Goal: Task Accomplishment & Management: Use online tool/utility

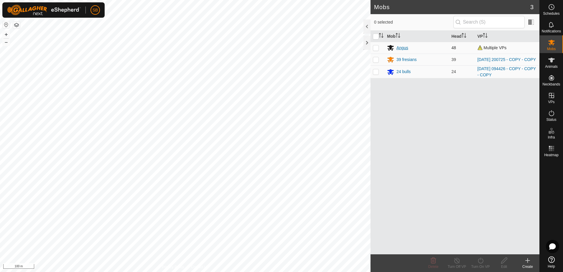
click at [401, 46] on div "Angus" at bounding box center [403, 48] width 12 height 6
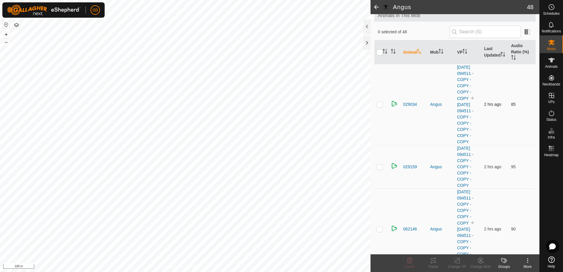
scroll to position [74, 0]
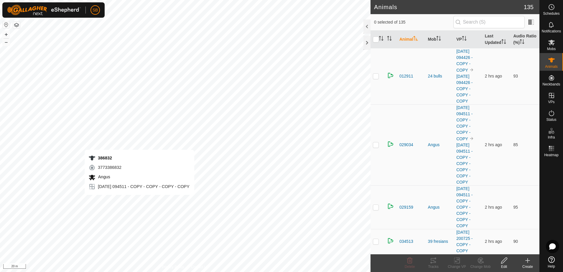
checkbox input "true"
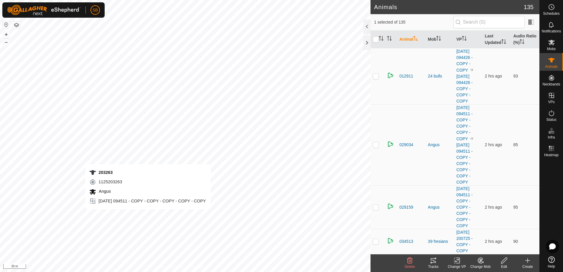
click at [148, 215] on div "203263 1125203263 [GEOGRAPHIC_DATA] [DATE] 094511 - COPY - COPY - COPY - COPY -…" at bounding box center [185, 136] width 371 height 272
checkbox input "true"
click at [128, 220] on div "366204 2247366204 [GEOGRAPHIC_DATA] [DATE] 094511 - COPY - COPY - COPY - COPY +…" at bounding box center [185, 136] width 371 height 272
checkbox input "true"
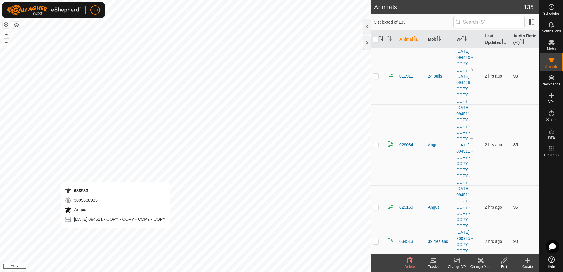
click at [115, 234] on div "638933 3009638933 [GEOGRAPHIC_DATA] [DATE] 094511 - COPY - COPY - COPY - COPY +…" at bounding box center [185, 136] width 371 height 272
checkbox input "true"
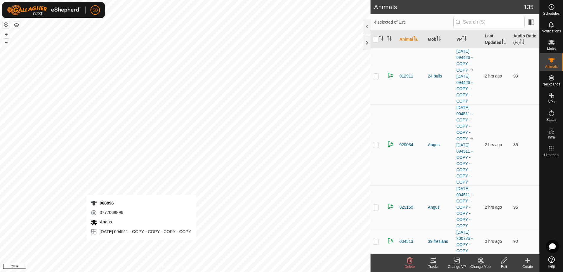
click at [141, 246] on div "068896 3777068896 [GEOGRAPHIC_DATA] [DATE] 094511 - COPY - COPY - COPY - COPY +…" at bounding box center [185, 136] width 371 height 272
checkbox input "true"
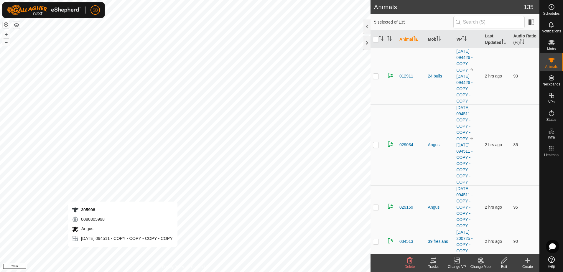
click at [123, 253] on div "305998 0080305998 [GEOGRAPHIC_DATA] [DATE] 094511 - COPY - COPY - COPY - COPY +…" at bounding box center [185, 136] width 371 height 272
checkbox input "true"
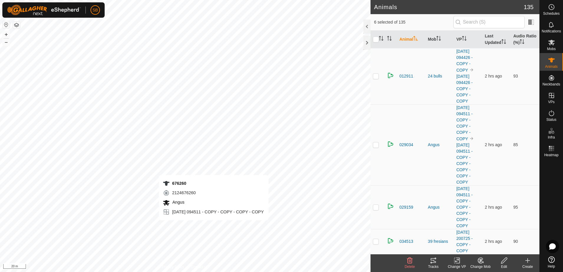
click at [214, 227] on div "676260 2124676260 [GEOGRAPHIC_DATA] [DATE] 094511 - COPY - COPY - COPY - COPY +…" at bounding box center [185, 136] width 371 height 272
checkbox input "true"
click at [221, 226] on div "208946 3997208946 [GEOGRAPHIC_DATA] [DATE] 094511 - COPY - COPY - COPY - COPY +…" at bounding box center [185, 136] width 371 height 272
checkbox input "true"
click at [433, 262] on icon at bounding box center [433, 260] width 7 height 7
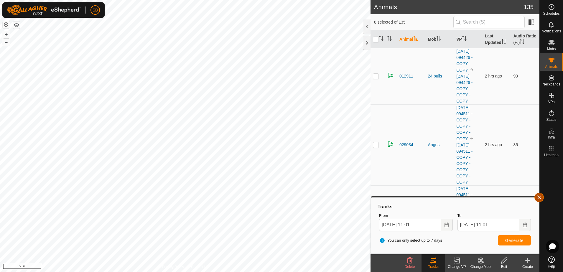
click at [541, 198] on button "button" at bounding box center [539, 197] width 9 height 9
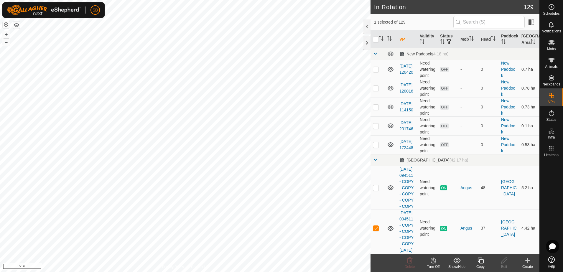
click at [481, 262] on icon at bounding box center [480, 260] width 7 height 7
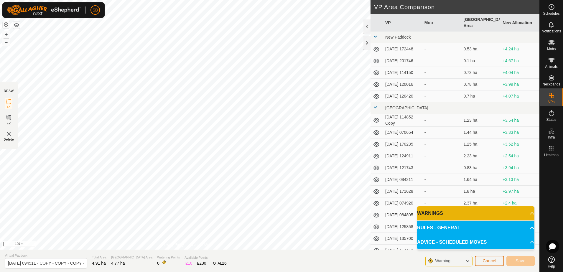
click at [496, 264] on button "Cancel" at bounding box center [489, 261] width 29 height 10
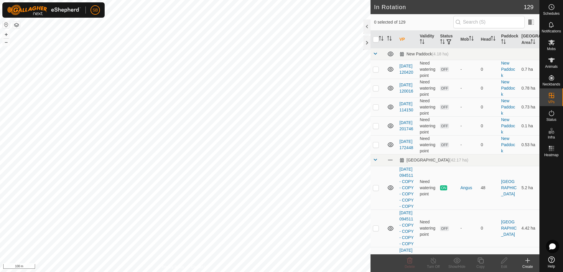
checkbox input "true"
click at [373, 39] on input "checkbox" at bounding box center [376, 40] width 6 height 6
checkbox input "true"
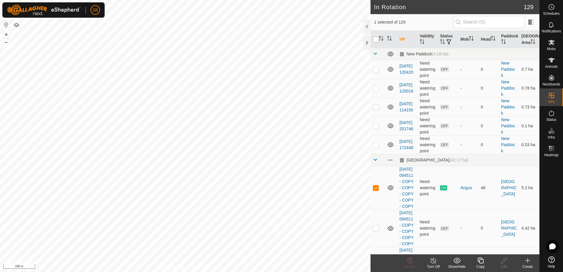
checkbox input "true"
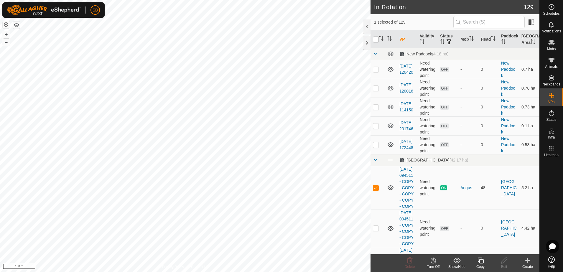
checkbox input "true"
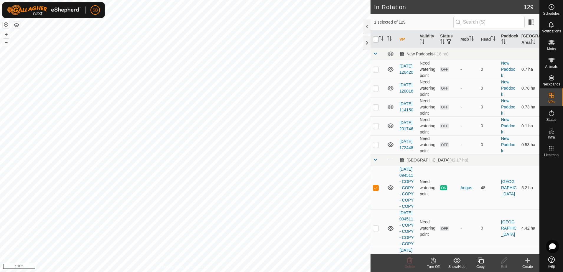
checkbox input "true"
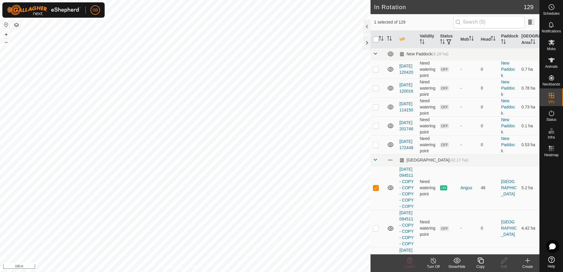
checkbox input "true"
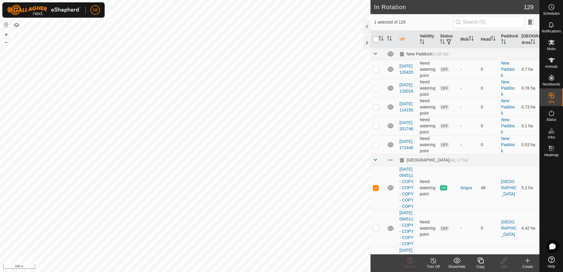
checkbox input "true"
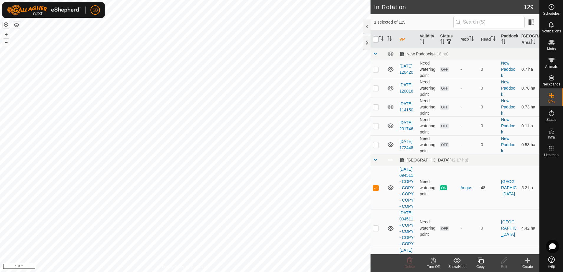
checkbox input "true"
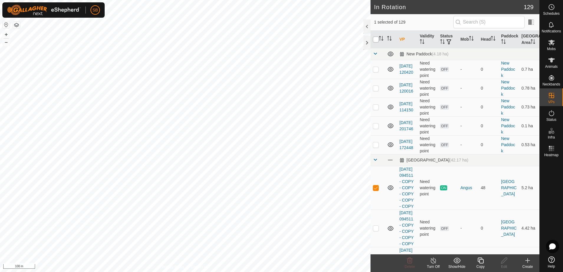
checkbox input "true"
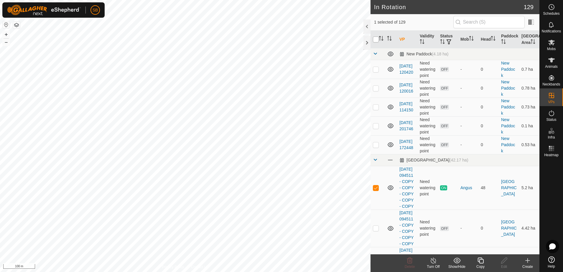
checkbox input "true"
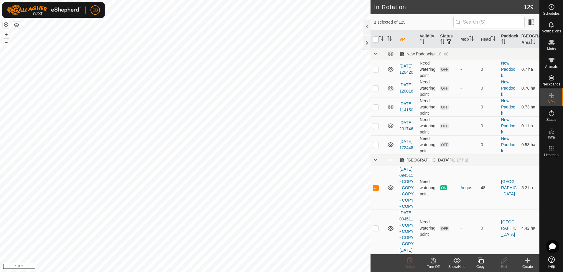
checkbox input "true"
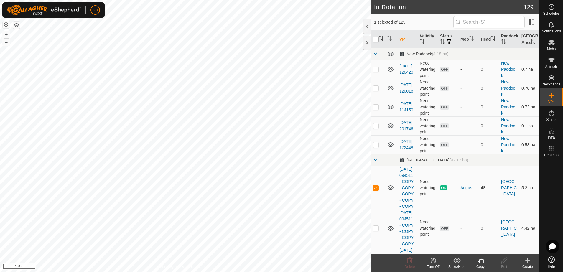
checkbox input "true"
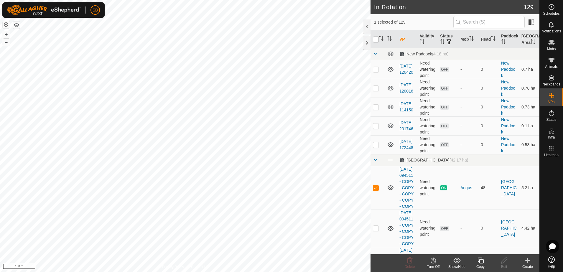
checkbox input "true"
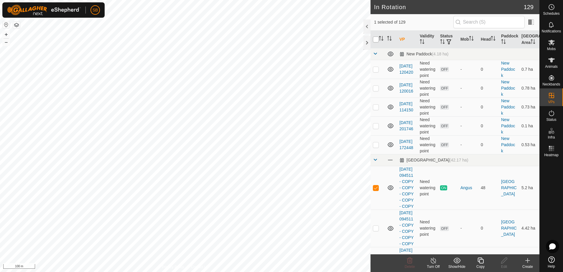
checkbox input "true"
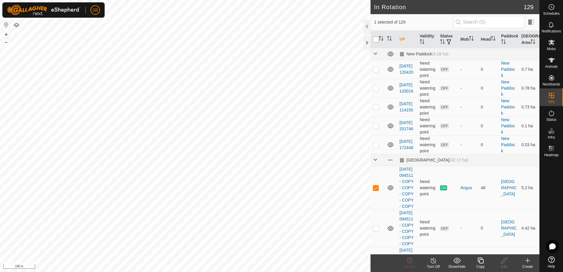
checkbox input "true"
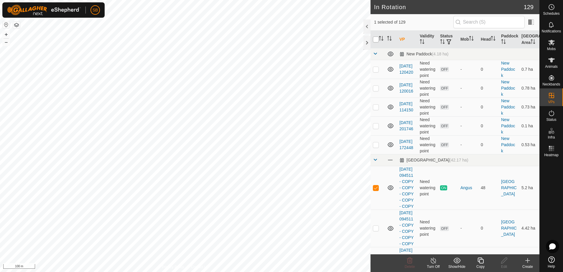
checkbox input "true"
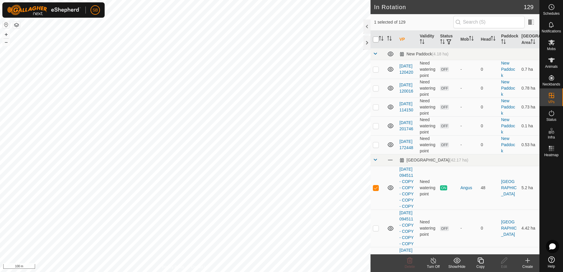
checkbox input "true"
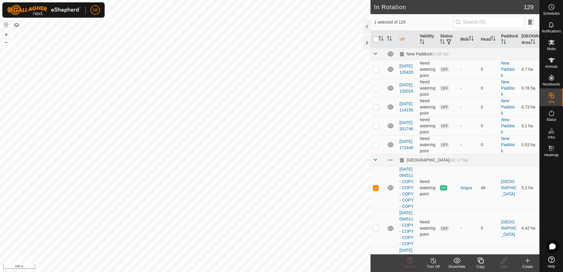
checkbox input "true"
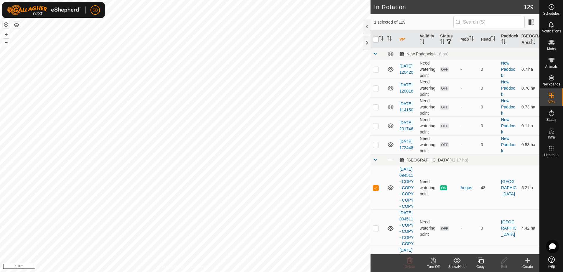
checkbox input "true"
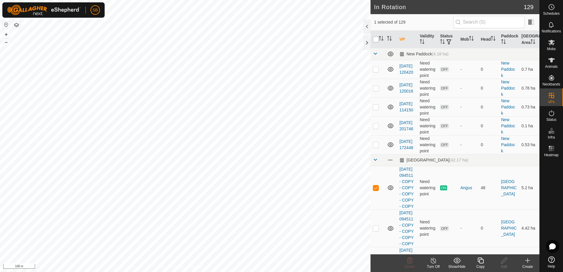
checkbox input "true"
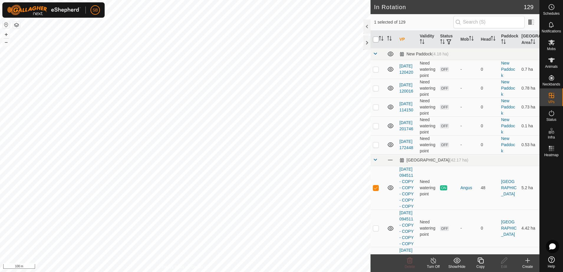
checkbox input "true"
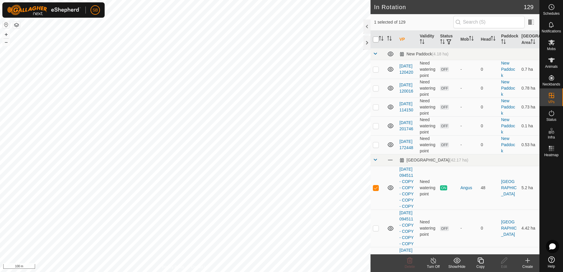
checkbox input "true"
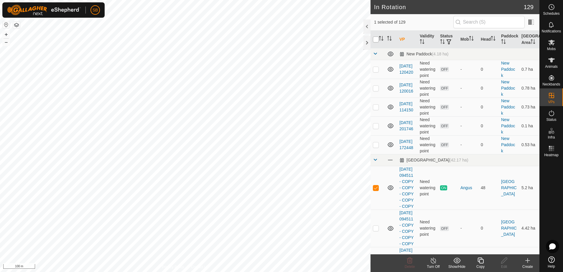
checkbox input "true"
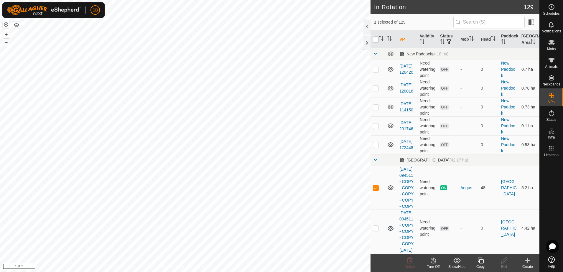
checkbox input "true"
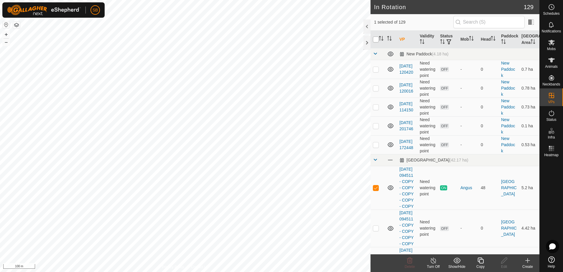
checkbox input "true"
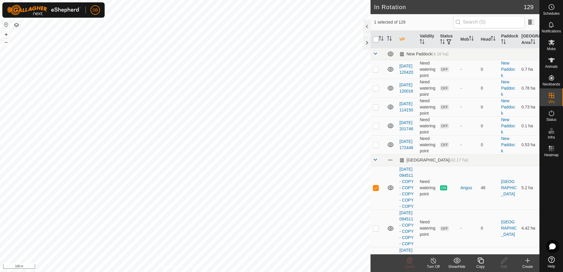
checkbox input "true"
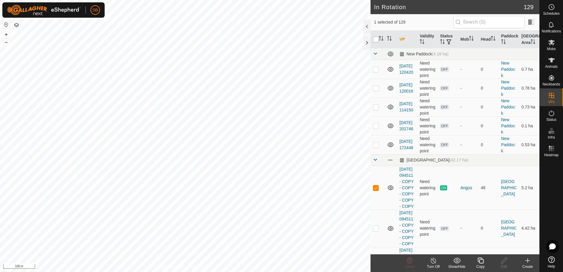
checkbox input "true"
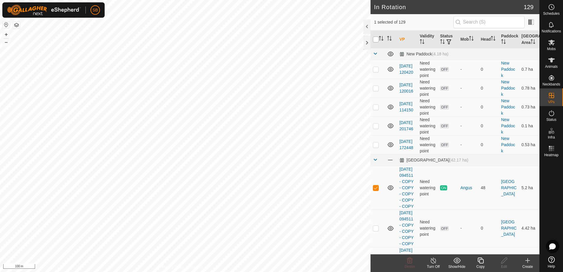
checkbox input "true"
click at [375, 40] on input "checkbox" at bounding box center [376, 40] width 6 height 6
checkbox input "false"
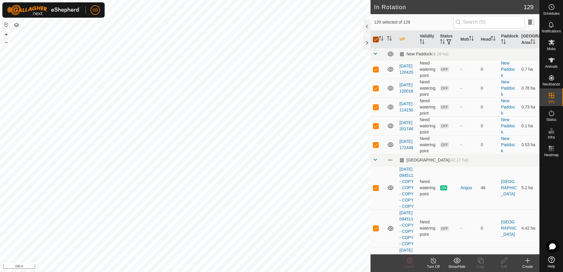
checkbox input "false"
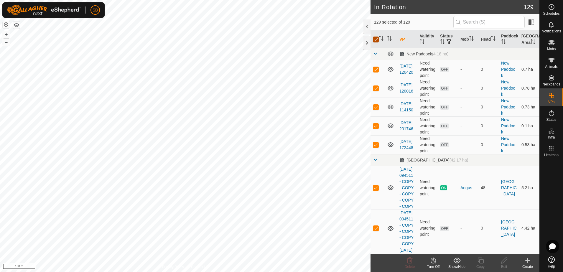
checkbox input "false"
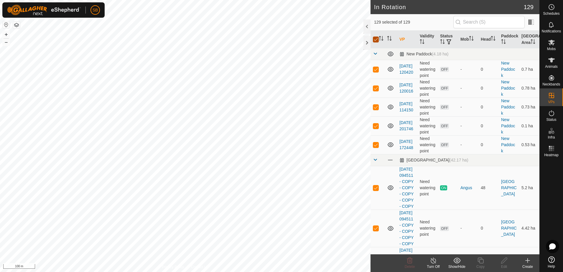
checkbox input "false"
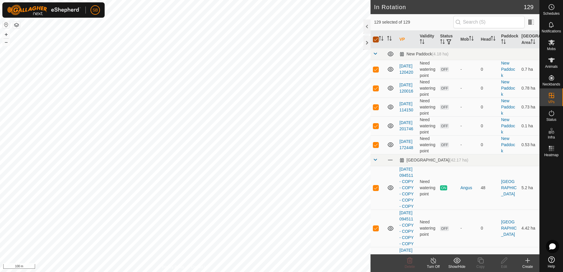
checkbox input "false"
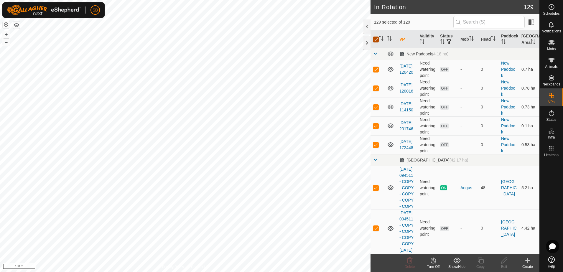
checkbox input "false"
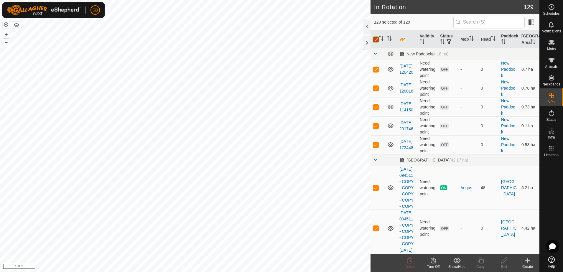
checkbox input "false"
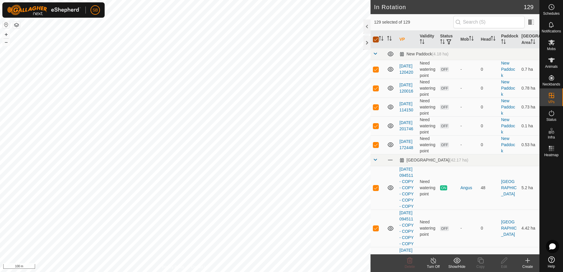
checkbox input "false"
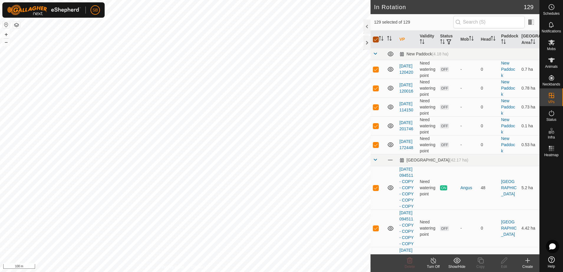
checkbox input "false"
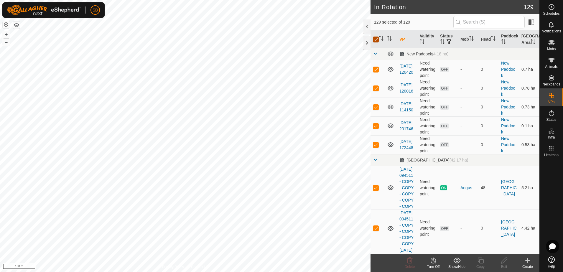
checkbox input "false"
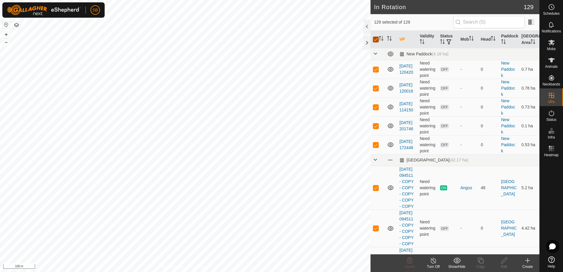
checkbox input "false"
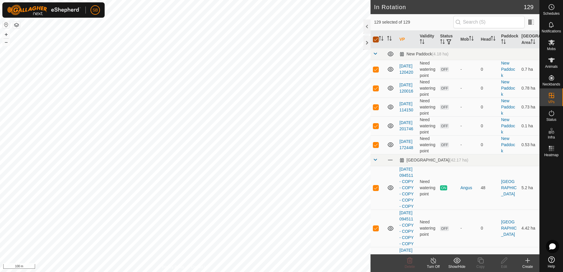
checkbox input "false"
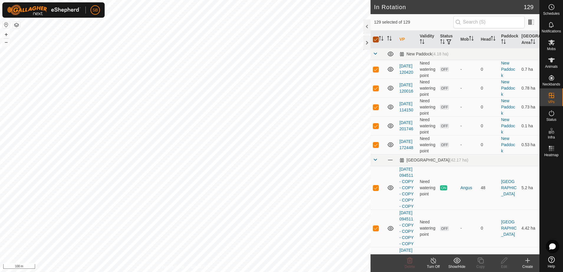
checkbox input "false"
click at [550, 48] on span "Mobs" at bounding box center [551, 49] width 9 height 4
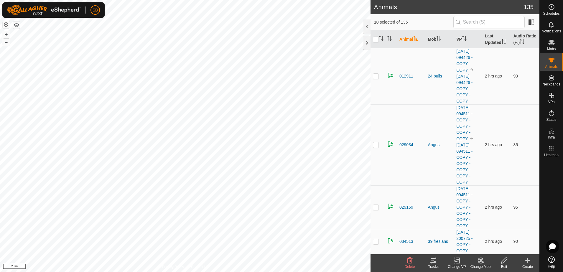
click at [431, 263] on icon at bounding box center [433, 260] width 7 height 7
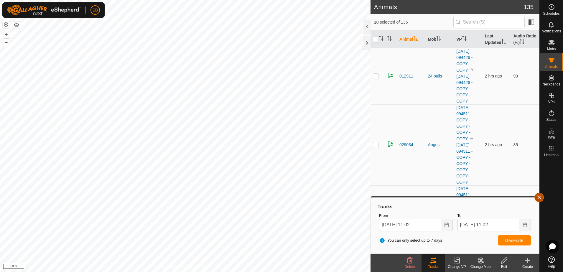
click at [539, 197] on button "button" at bounding box center [539, 197] width 9 height 9
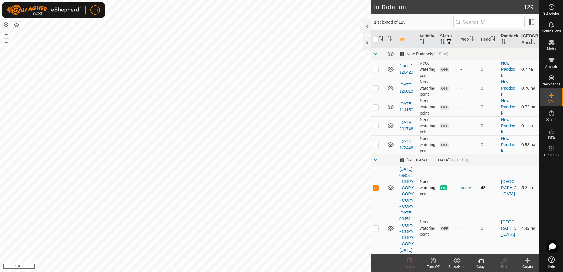
click at [376, 190] on p-checkbox at bounding box center [376, 188] width 6 height 5
click at [378, 190] on p-checkbox at bounding box center [376, 188] width 6 height 5
click at [480, 262] on icon at bounding box center [481, 261] width 6 height 6
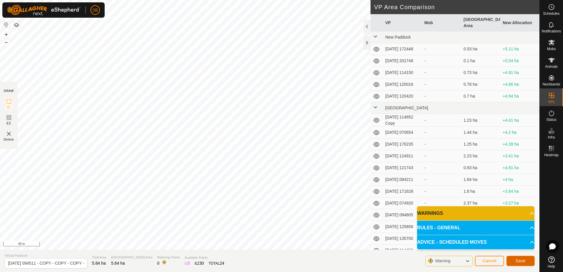
click at [521, 257] on button "Save" at bounding box center [521, 261] width 28 height 10
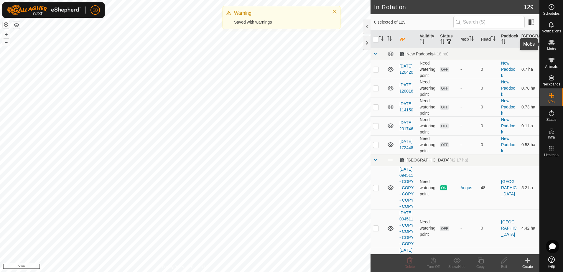
click at [549, 46] on es-mob-svg-icon at bounding box center [552, 42] width 11 height 9
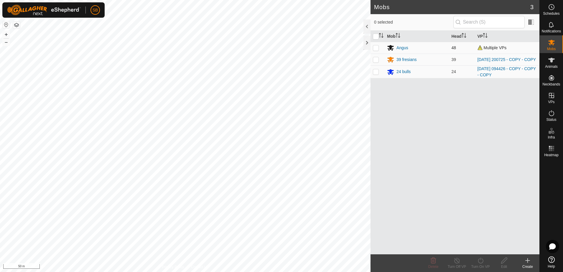
click at [378, 47] on p-checkbox at bounding box center [376, 47] width 6 height 5
click at [482, 265] on div "Turn On VP" at bounding box center [481, 266] width 24 height 5
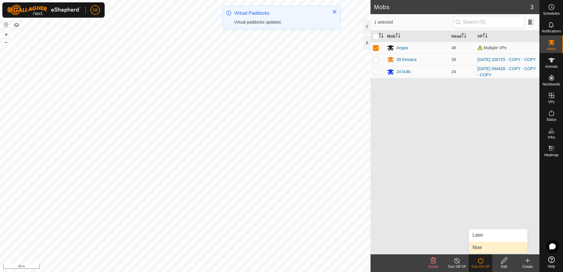
click at [486, 247] on link "Now" at bounding box center [498, 248] width 58 height 12
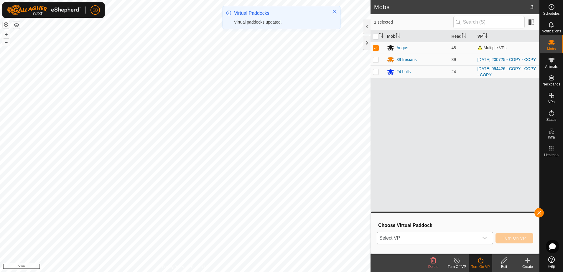
click at [481, 238] on div "dropdown trigger" at bounding box center [485, 238] width 12 height 12
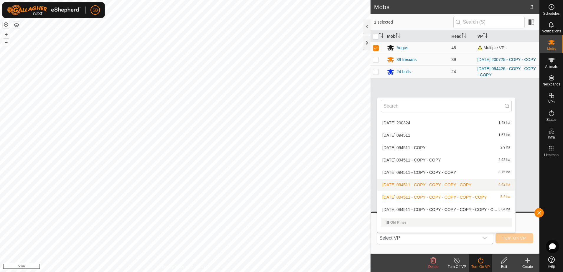
scroll to position [959, 0]
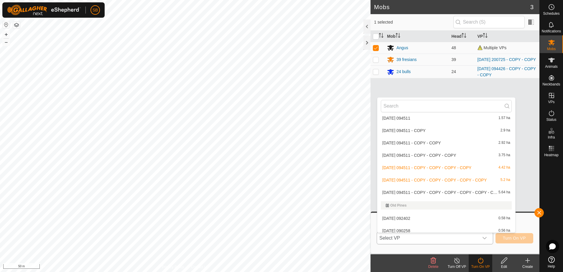
click at [455, 192] on li "[DATE] 094511 - COPY - COPY - COPY - COPY - COPY - COPY 5.64 ha" at bounding box center [447, 193] width 138 height 12
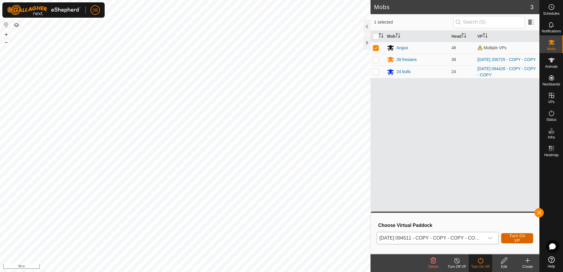
click at [518, 240] on span "Turn On VP" at bounding box center [517, 238] width 17 height 9
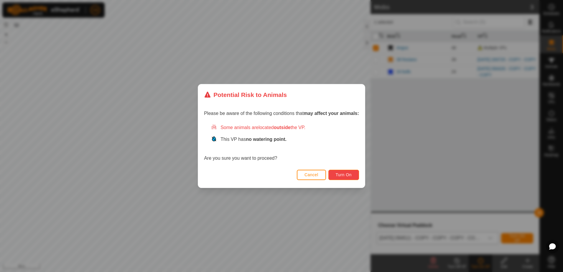
click at [346, 176] on span "Turn On" at bounding box center [344, 175] width 16 height 5
